Goal: Transaction & Acquisition: Purchase product/service

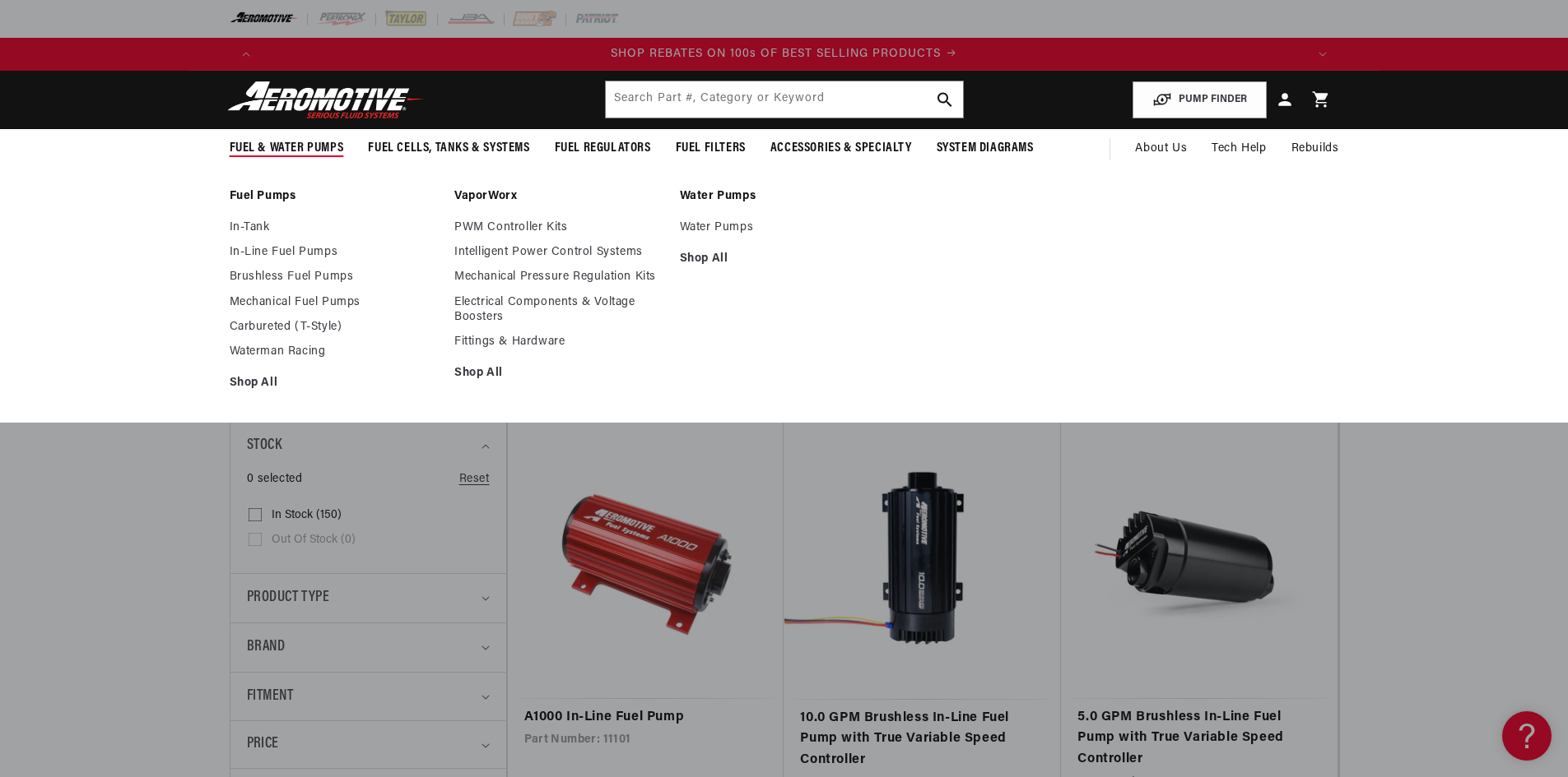
click at [152, 254] on div "Fuel Pumps In-Tank In-Line Fuel Pumps Brushless Fuel Pumps Shop All Shop All Sh…" at bounding box center [784, 295] width 1568 height 257
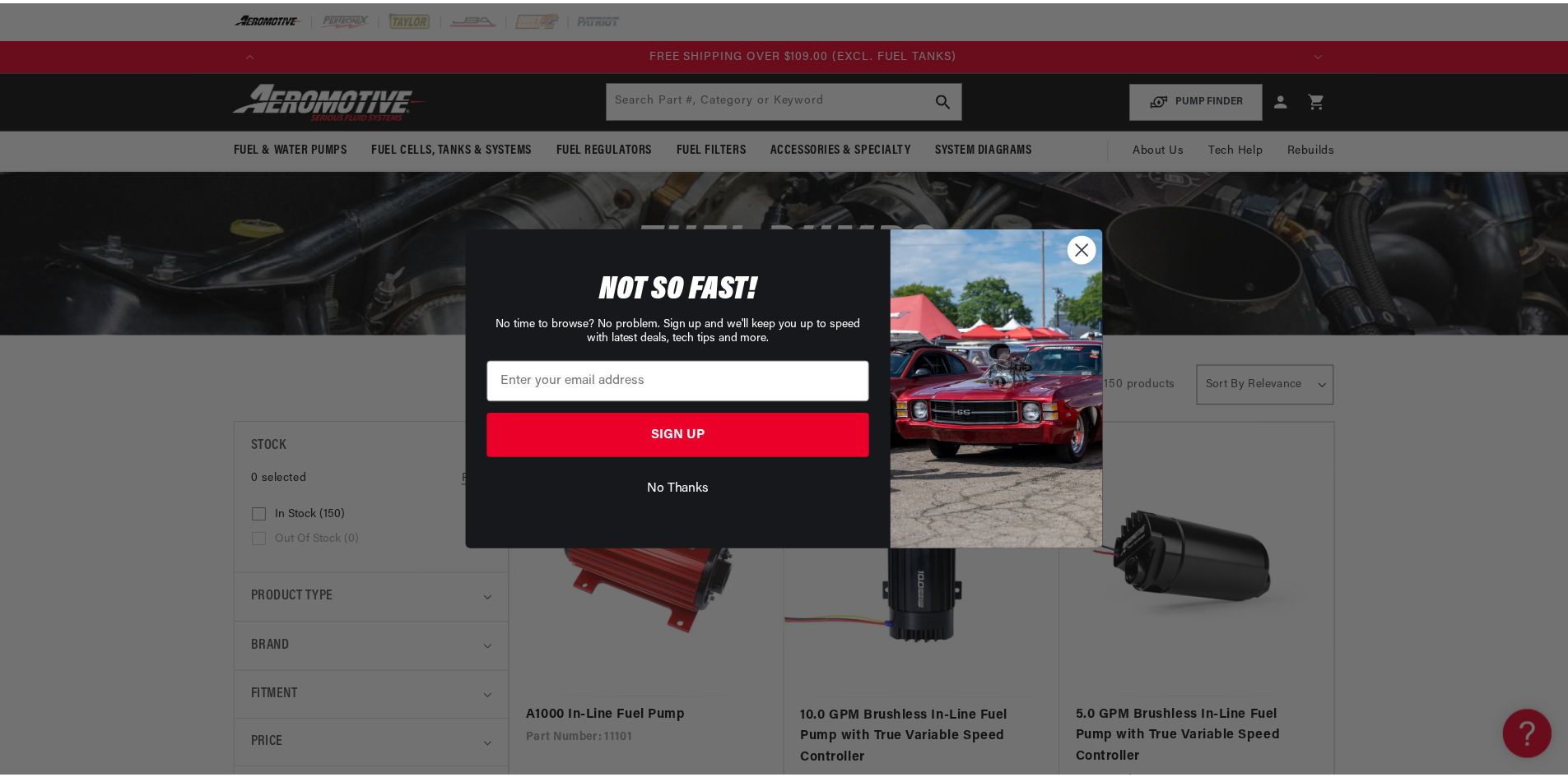
scroll to position [0, 3130]
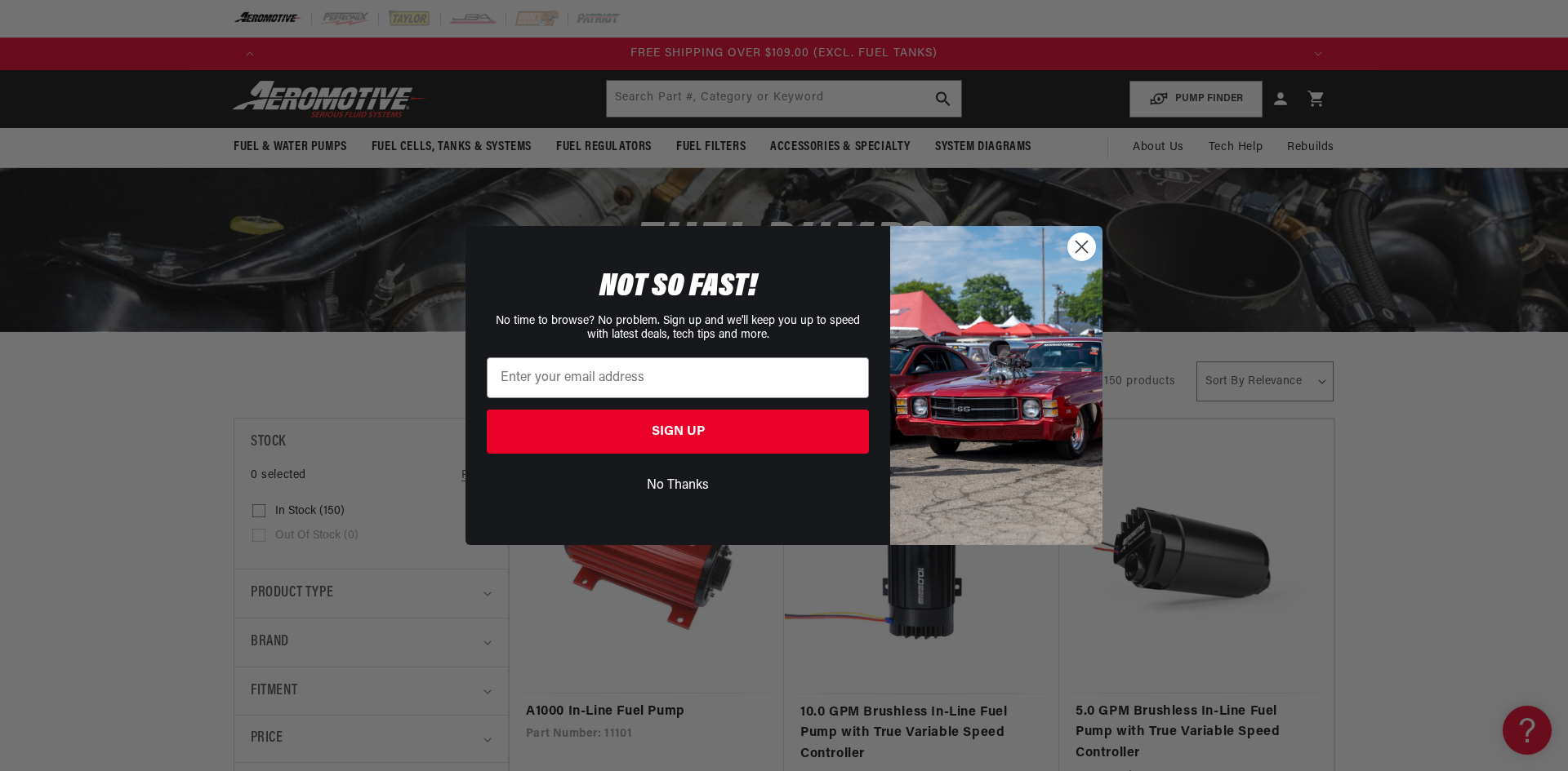
click at [1084, 247] on circle "Close dialog" at bounding box center [1081, 247] width 27 height 27
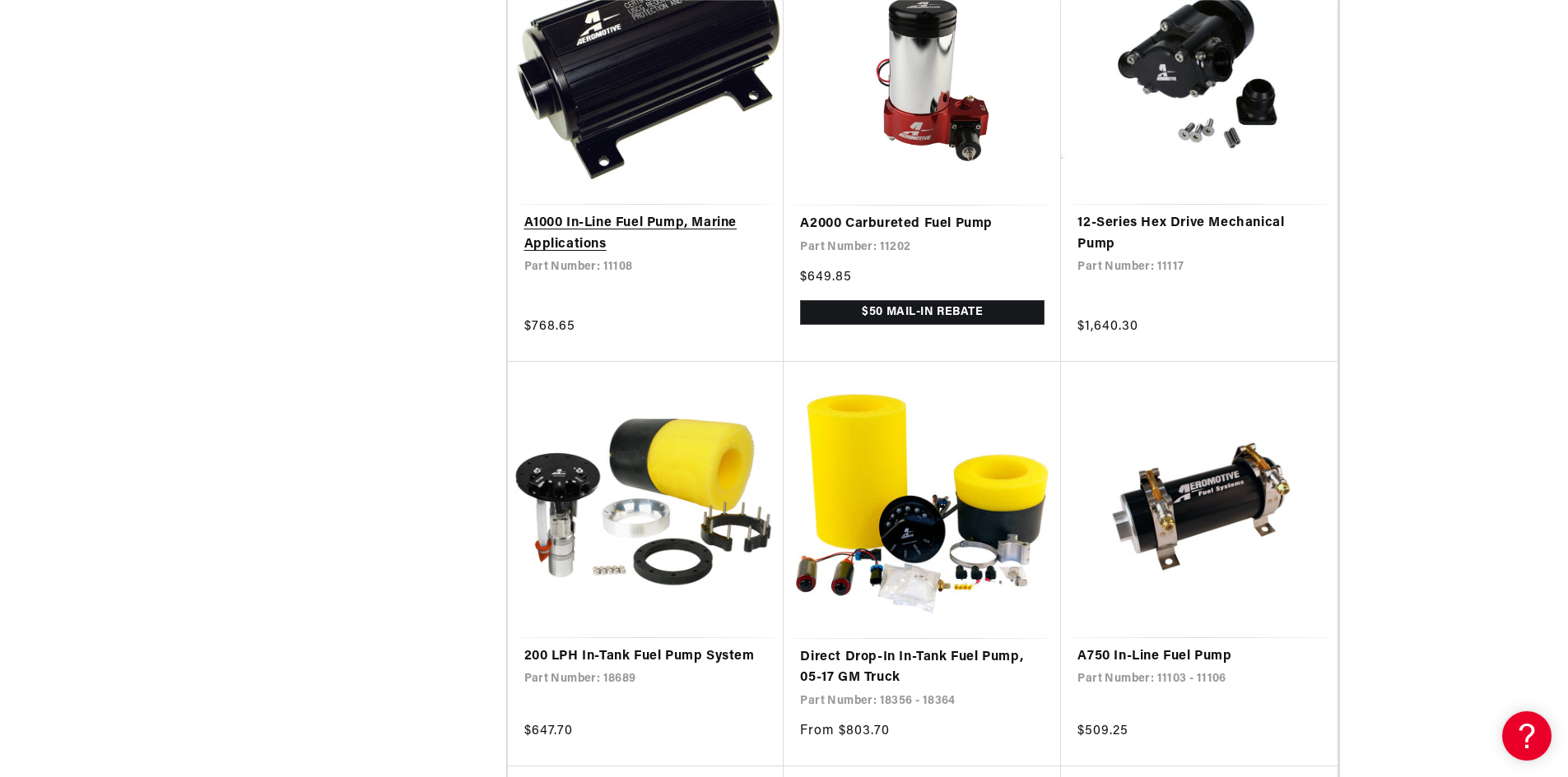
scroll to position [2468, 0]
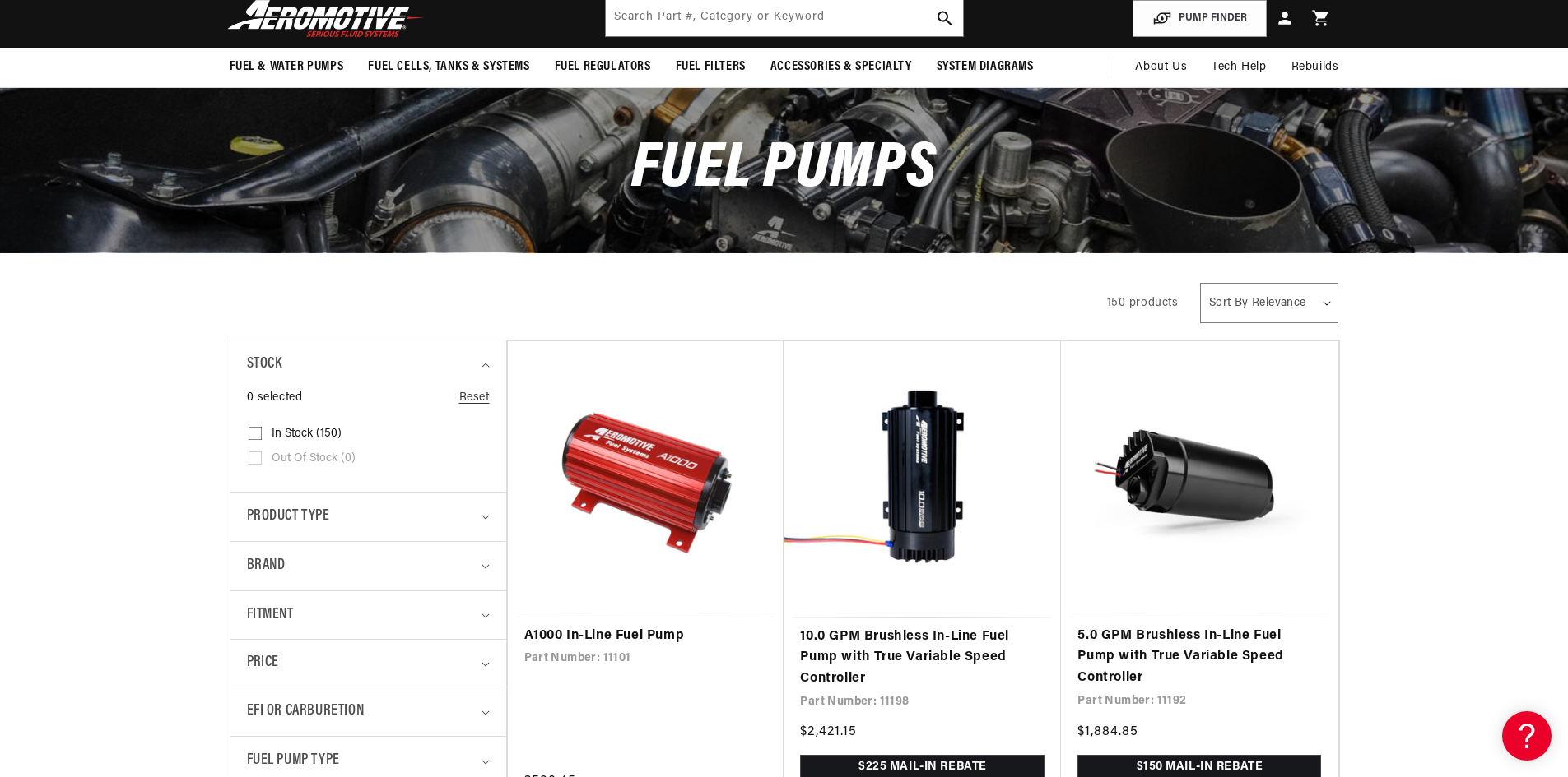
scroll to position [329, 0]
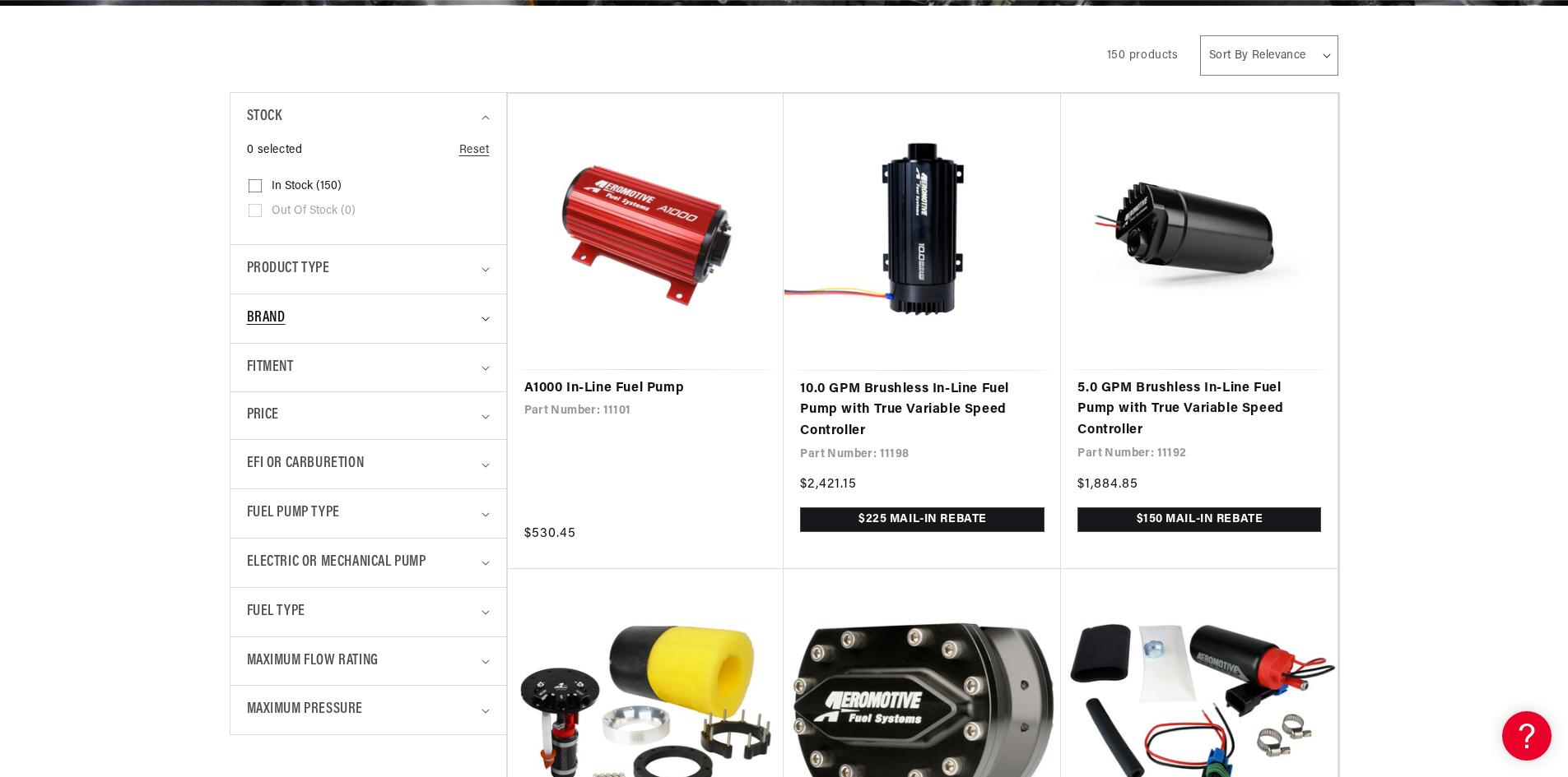
click at [273, 311] on span "Brand" at bounding box center [266, 318] width 39 height 24
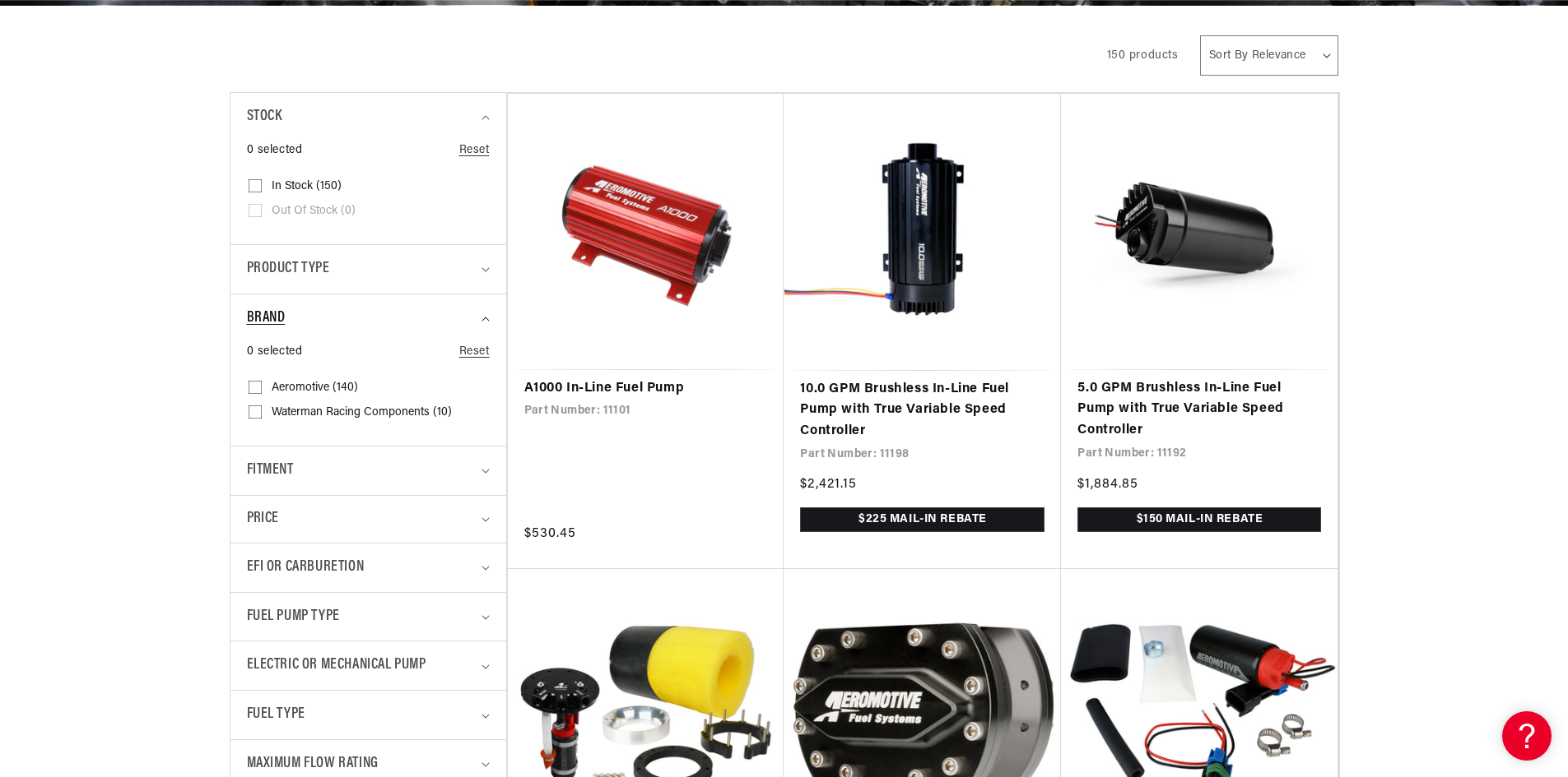
click at [273, 311] on span "Brand" at bounding box center [266, 318] width 39 height 24
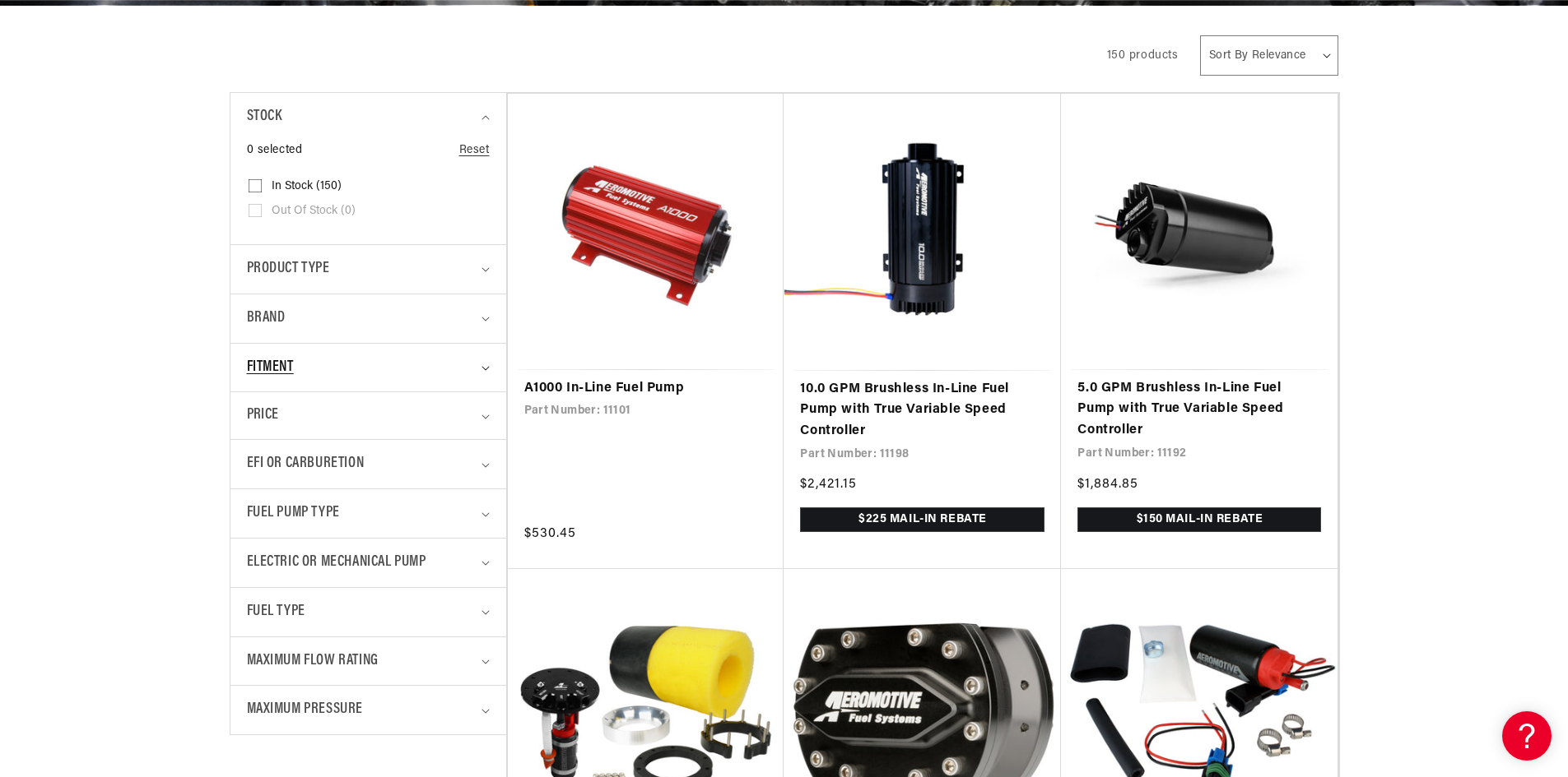
click at [289, 374] on span "Fitment" at bounding box center [270, 368] width 47 height 24
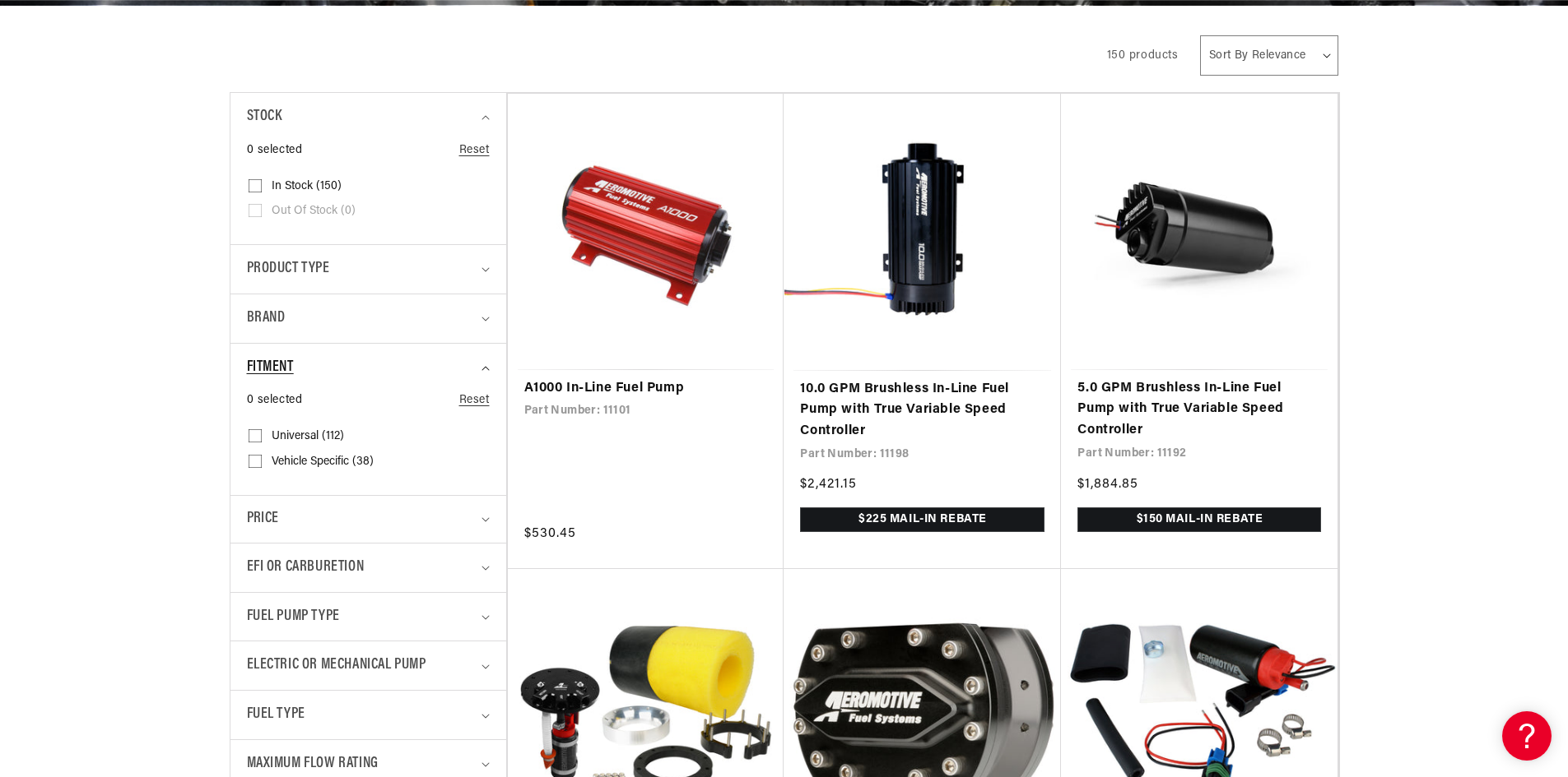
scroll to position [0, 0]
click at [313, 459] on span "Vehicle Specific (38)" at bounding box center [323, 462] width 102 height 15
click at [262, 459] on input "Vehicle Specific (38) Vehicle Specific (38 products)" at bounding box center [255, 464] width 13 height 13
checkbox input "true"
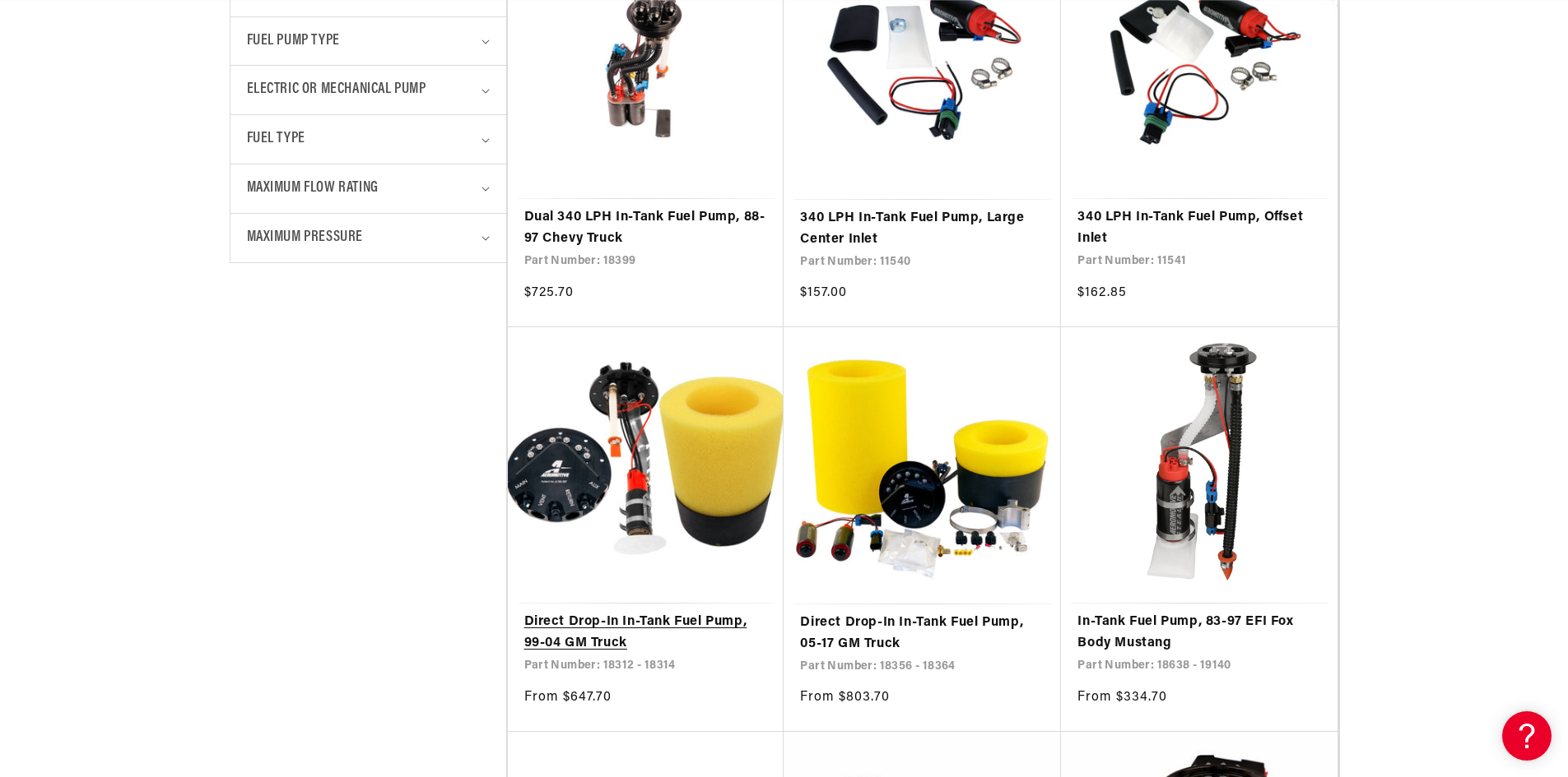
scroll to position [0, 3130]
click at [596, 633] on link "Direct Drop-In In-Tank Fuel Pump, 99-04 GM Truck" at bounding box center [646, 633] width 244 height 42
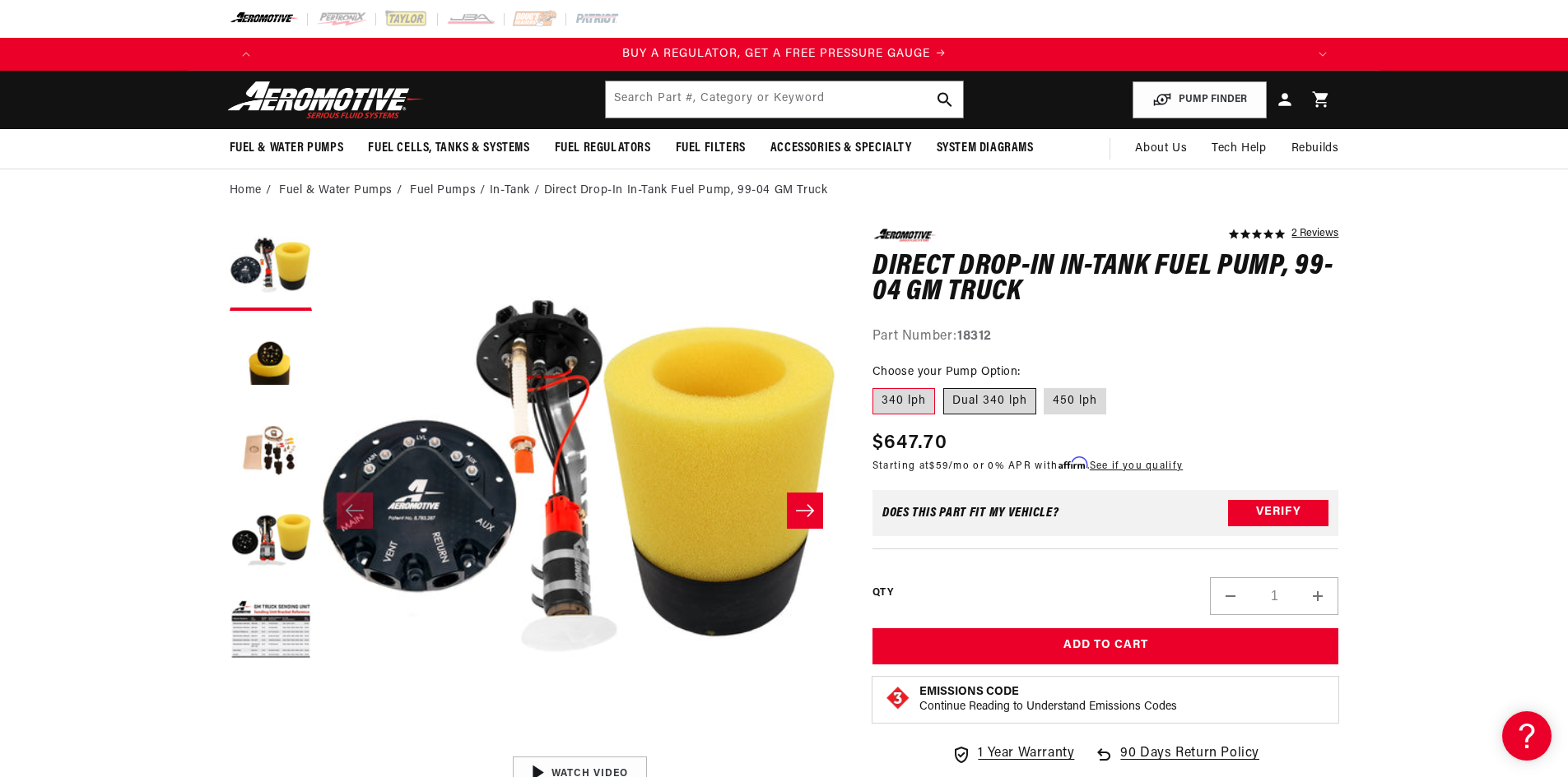
click at [979, 398] on label "Dual 340 lph" at bounding box center [989, 401] width 93 height 26
click at [944, 385] on input "Dual 340 lph" at bounding box center [943, 385] width 1 height 1
radio input "true"
click at [898, 399] on label "340 lph" at bounding box center [904, 401] width 63 height 26
click at [877, 385] on input "340 lph" at bounding box center [876, 385] width 1 height 1
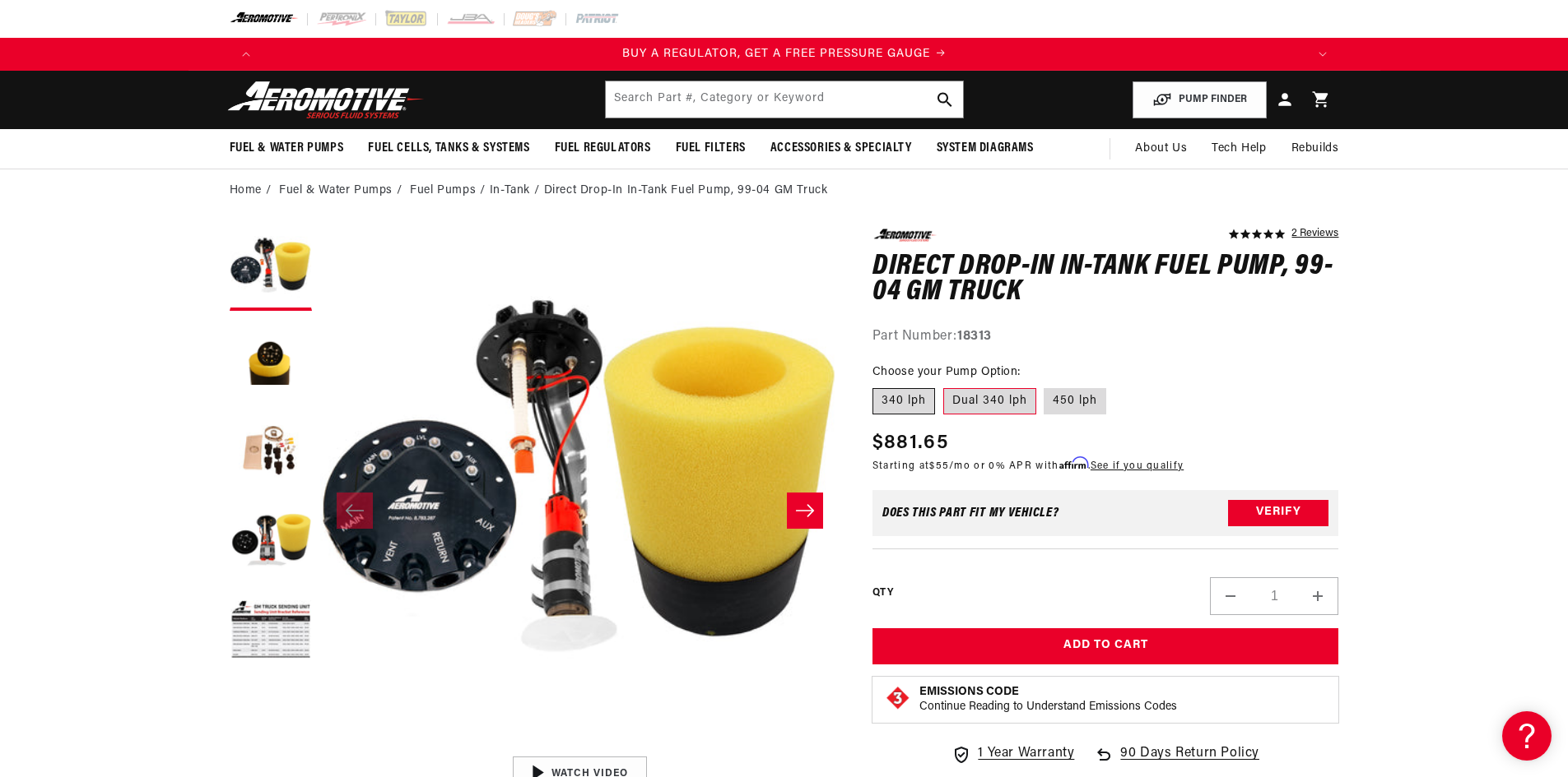
radio input "true"
